Goal: Go to known website: Access a specific website the user already knows

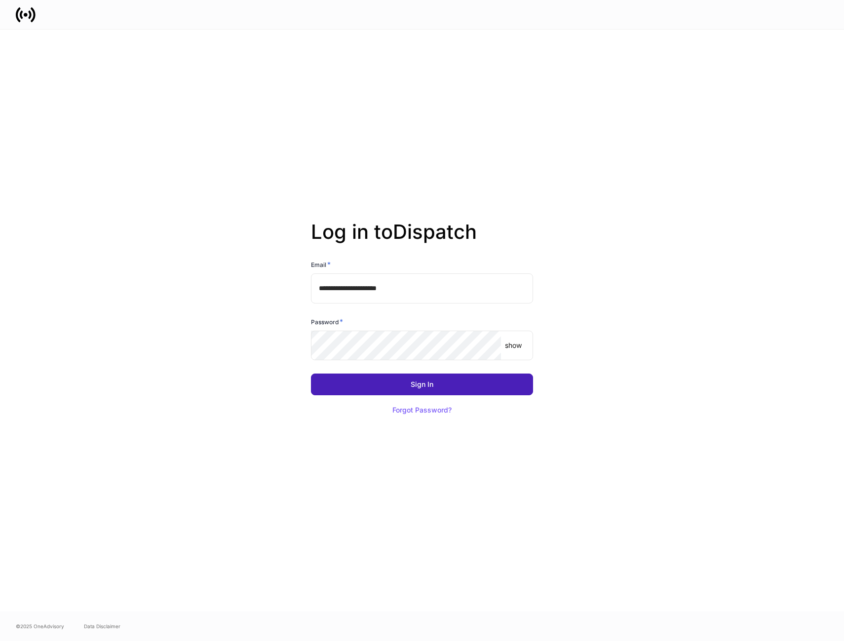
click at [440, 389] on button "Sign In" at bounding box center [422, 385] width 222 height 22
